Goal: Information Seeking & Learning: Learn about a topic

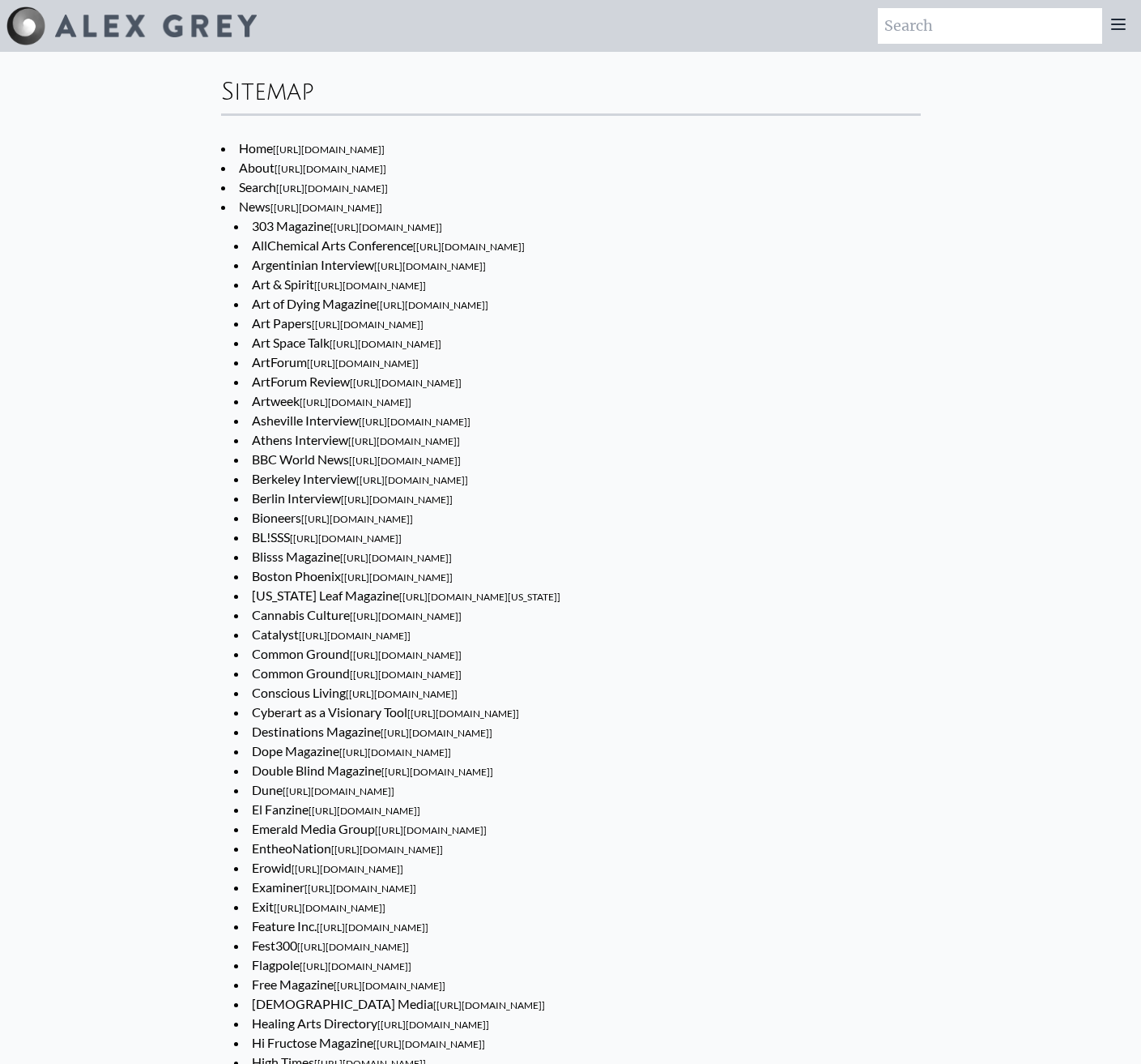
scroll to position [7666, 0]
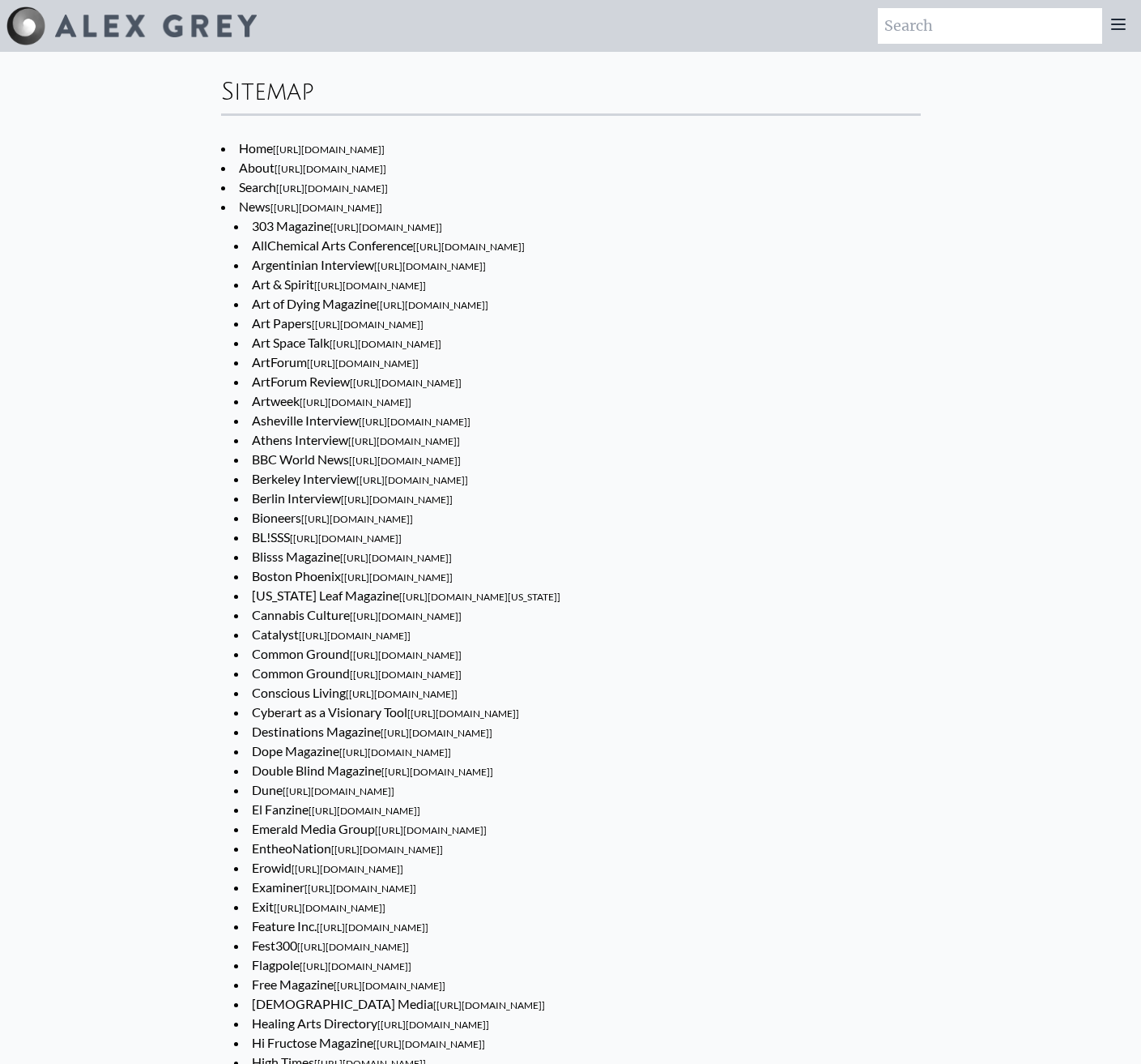
scroll to position [7666, 0]
